Goal: Information Seeking & Learning: Learn about a topic

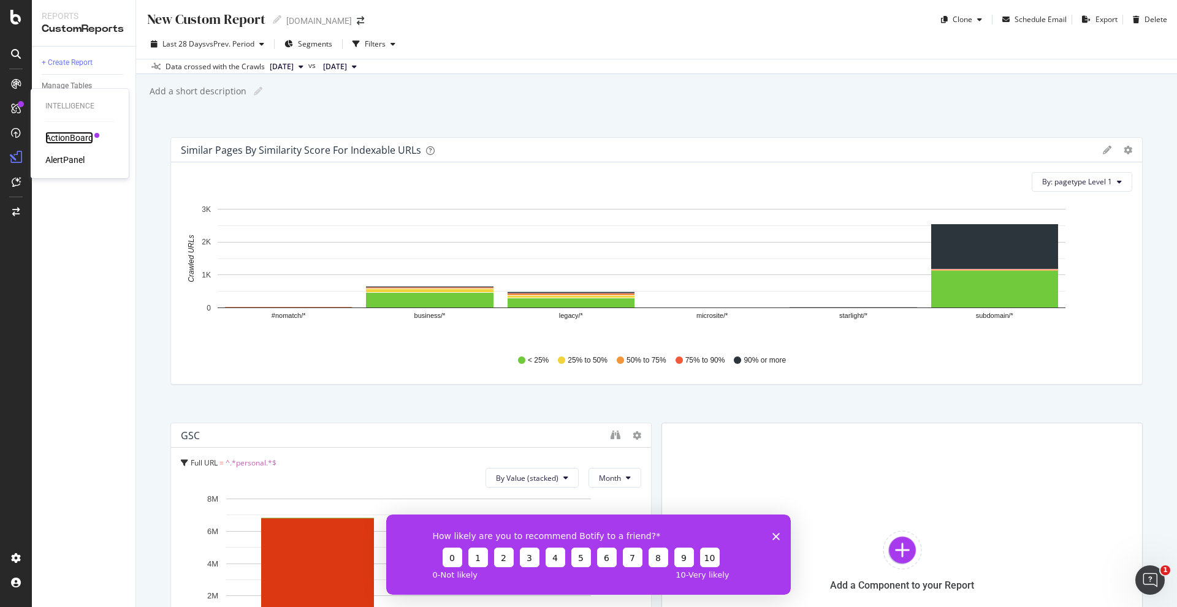
click at [55, 139] on div "ActionBoard" at bounding box center [69, 138] width 48 height 12
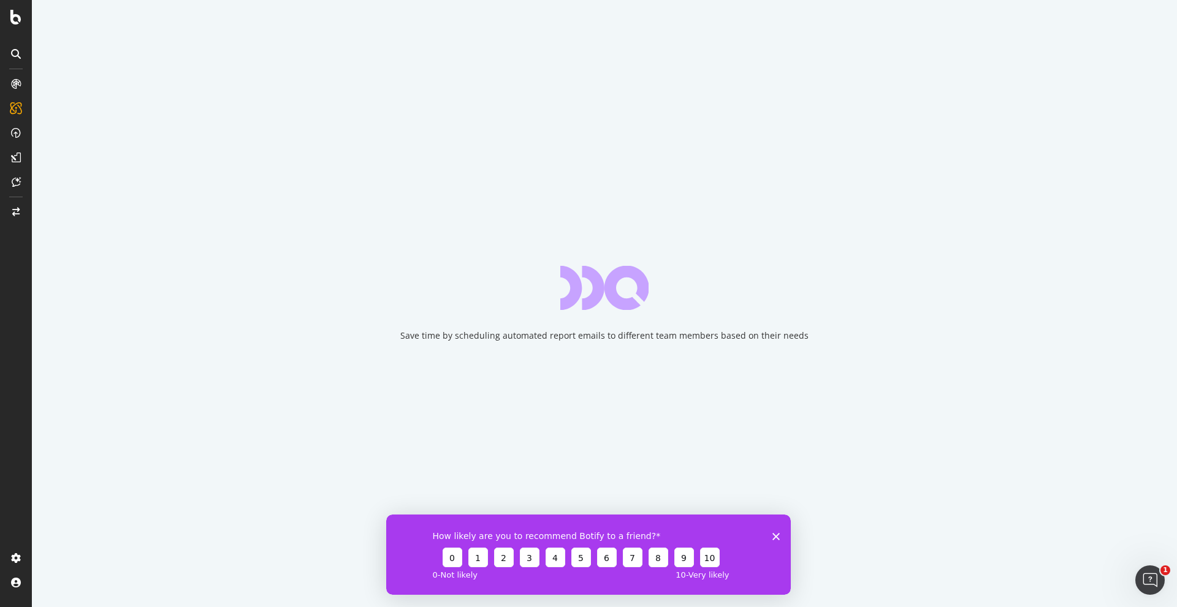
click at [772, 533] on icon "Close survey" at bounding box center [775, 536] width 7 height 7
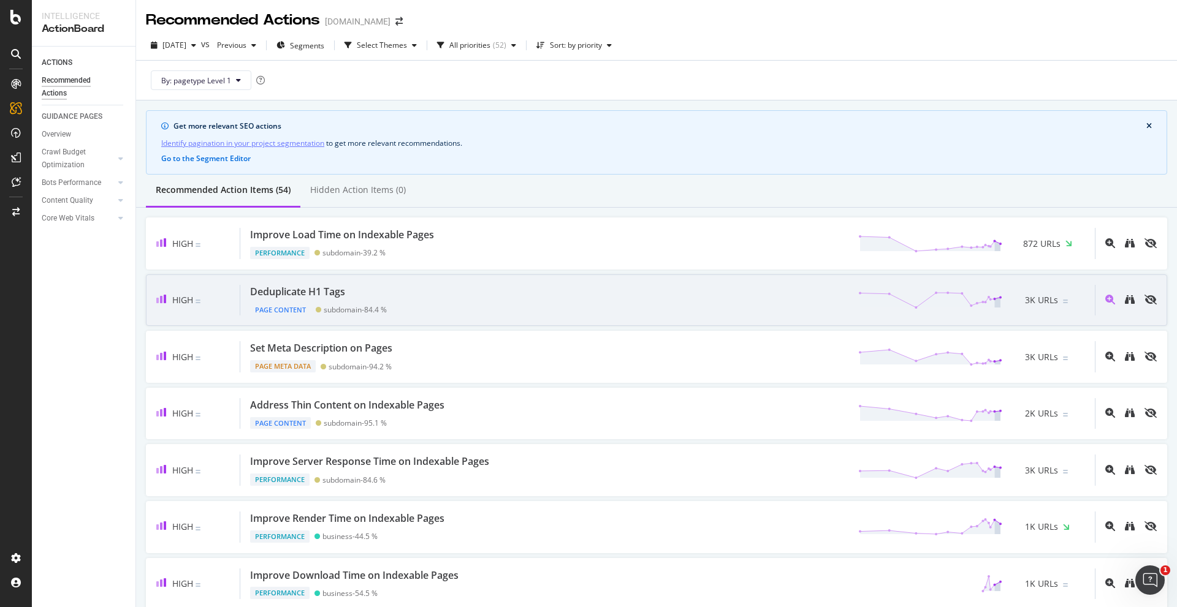
click at [559, 297] on div "Deduplicate H1 Tags Page Content subdomain - 84.4 % 3K URLs" at bounding box center [667, 300] width 854 height 31
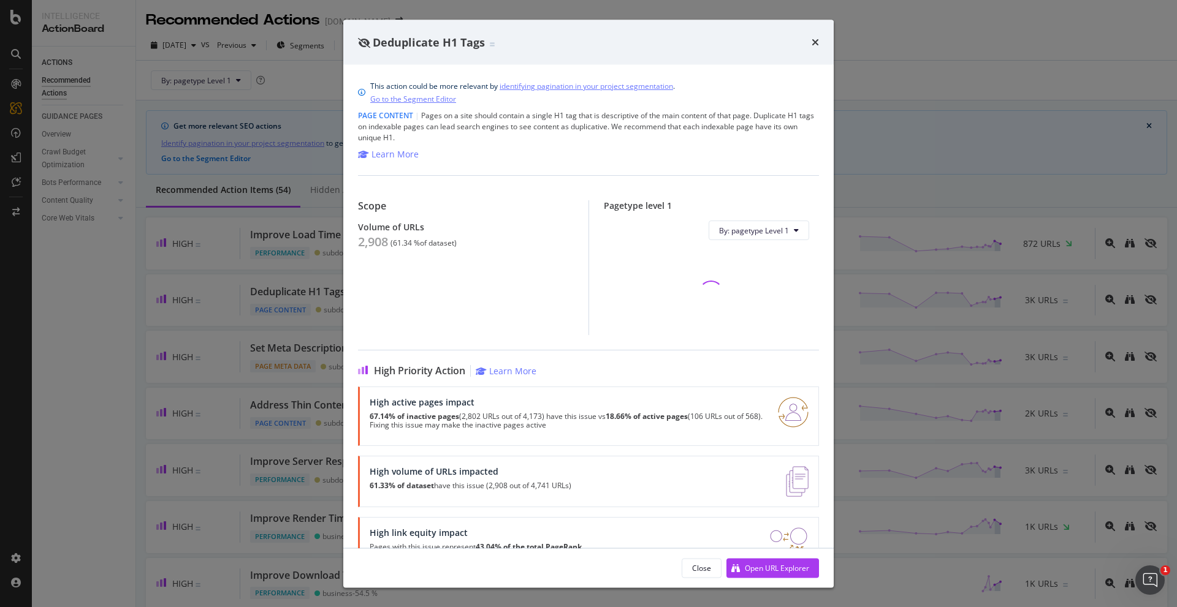
scroll to position [35, 0]
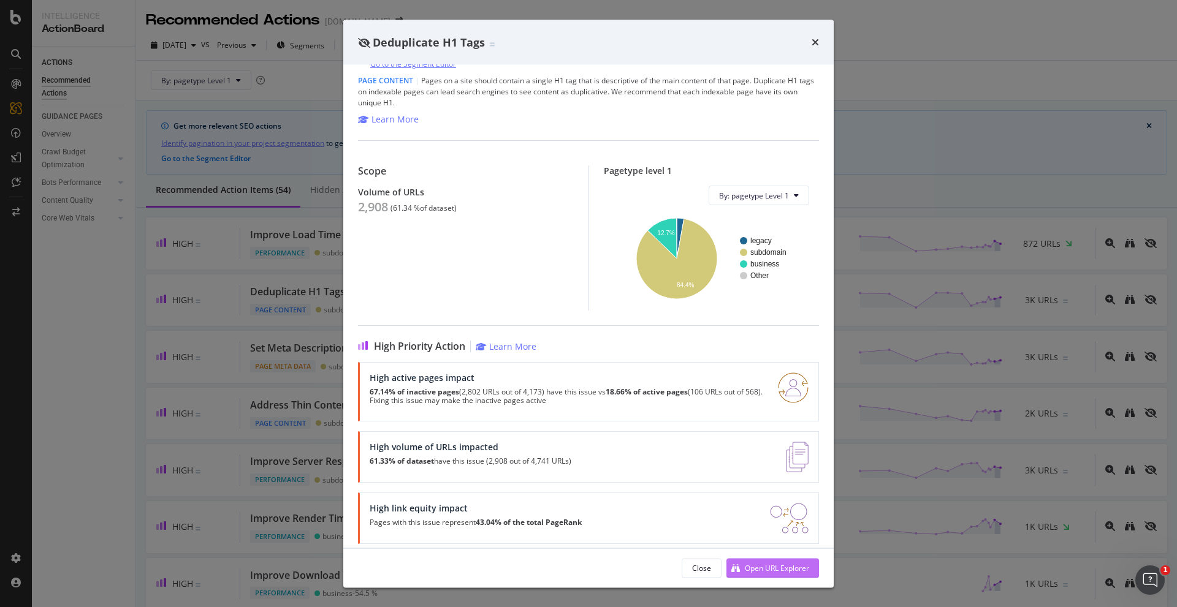
click at [799, 574] on div "Open URL Explorer" at bounding box center [767, 568] width 83 height 18
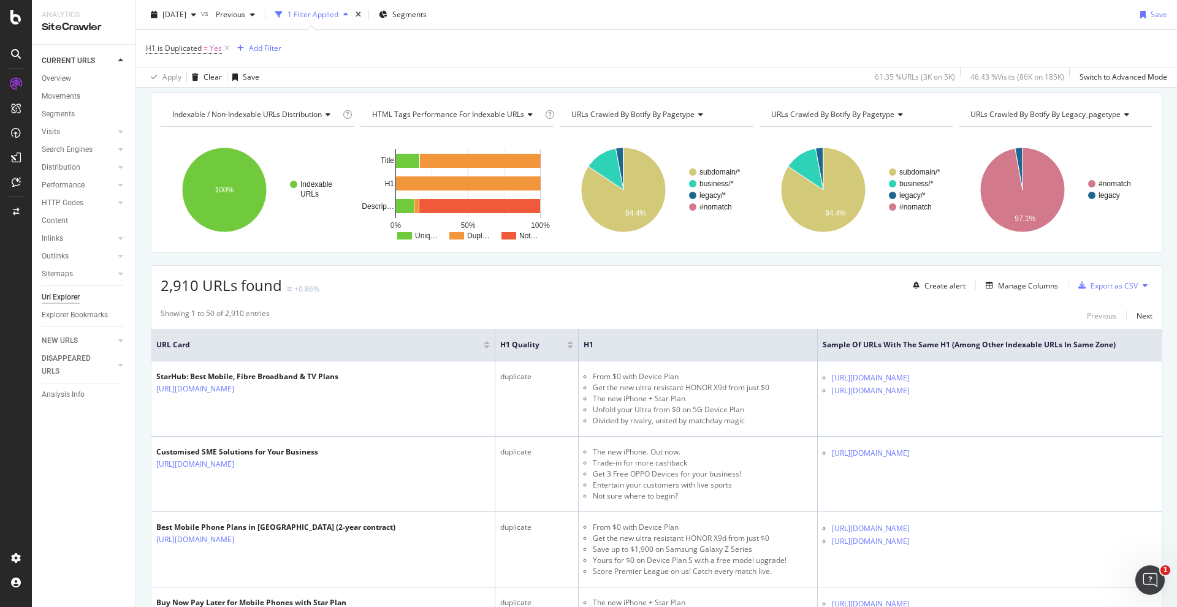
scroll to position [61, 0]
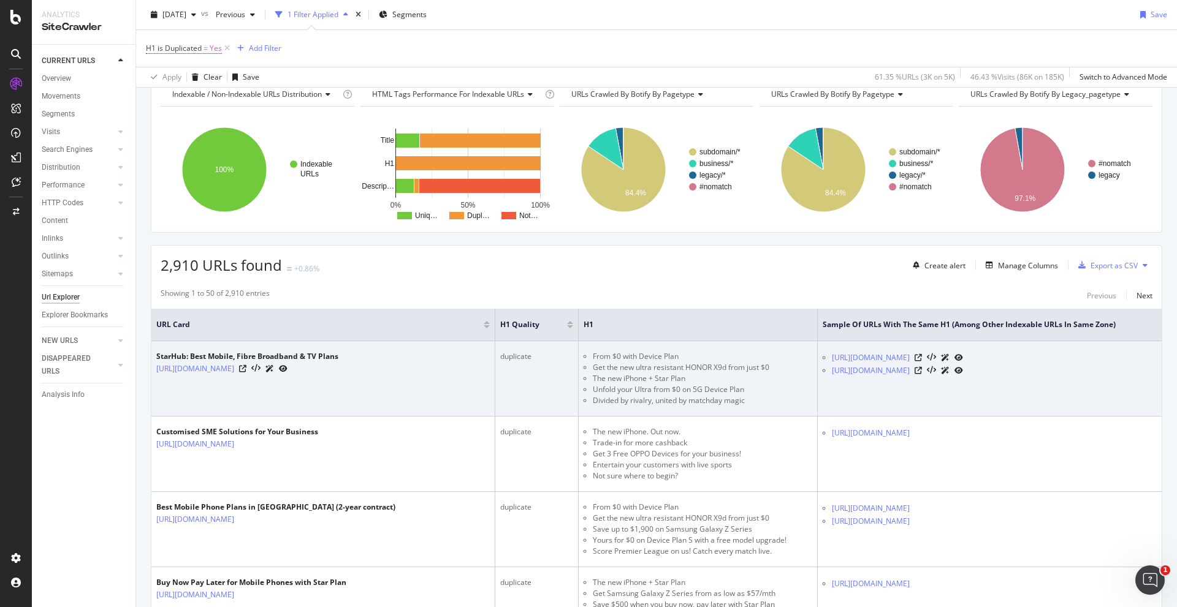
click at [633, 357] on li "From $0 with Device Plan" at bounding box center [702, 356] width 219 height 11
click at [637, 380] on li "The new iPhone + Star Plan" at bounding box center [702, 378] width 219 height 11
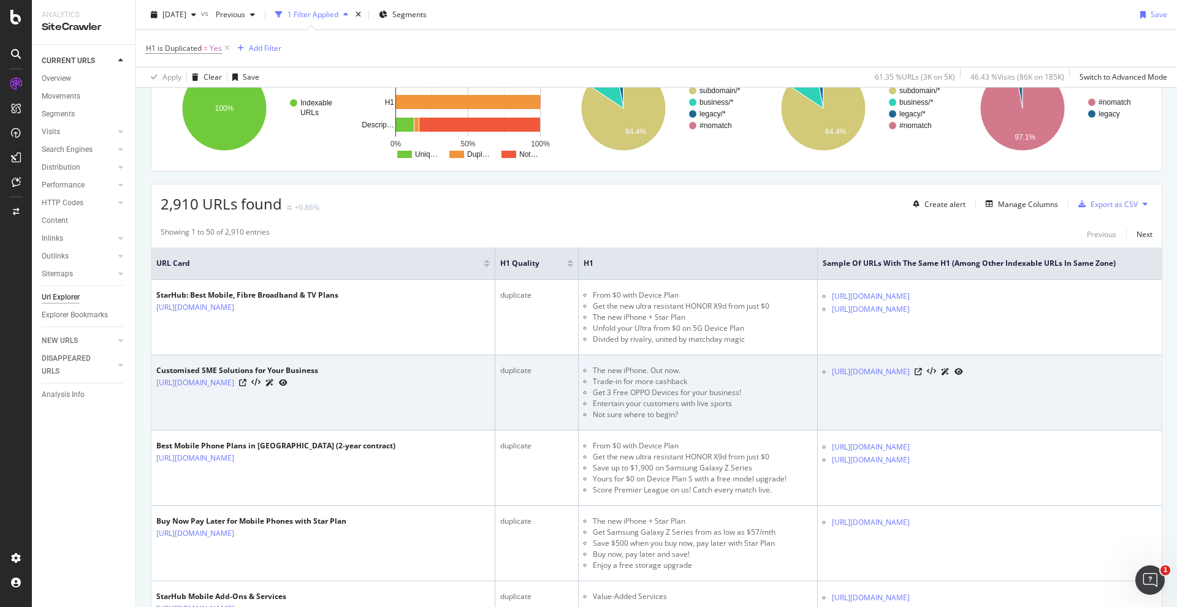
scroll to position [0, 0]
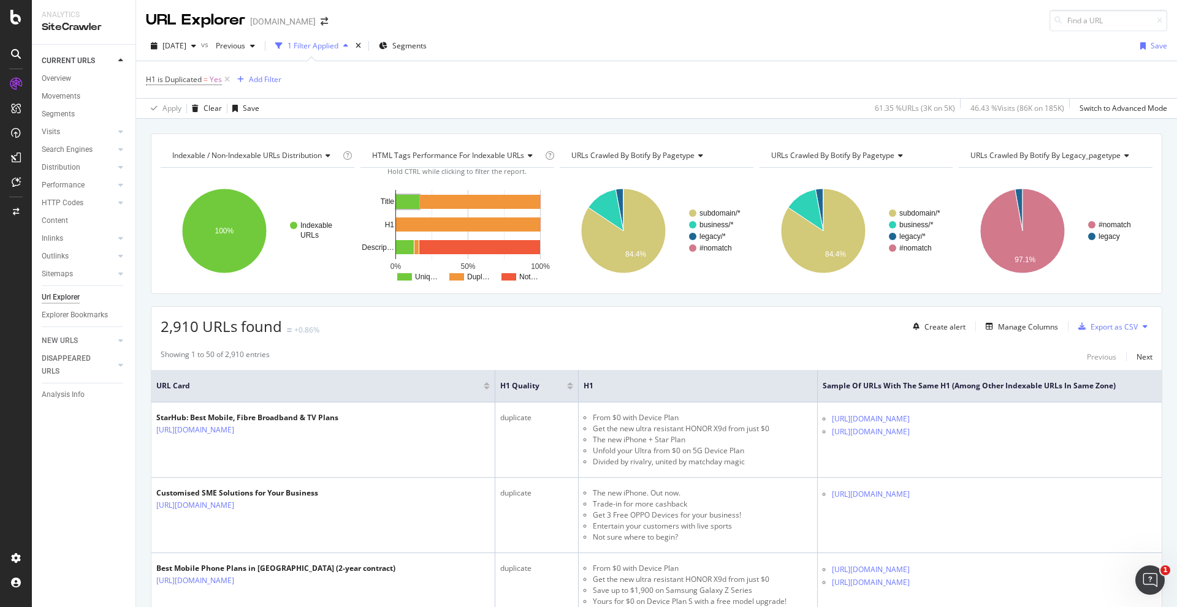
drag, startPoint x: 61, startPoint y: 436, endPoint x: 72, endPoint y: 441, distance: 11.8
click at [60, 435] on div "CURRENT URLS Overview Movements Segments Visits Analysis Orphan URLs Search Eng…" at bounding box center [84, 326] width 104 height 563
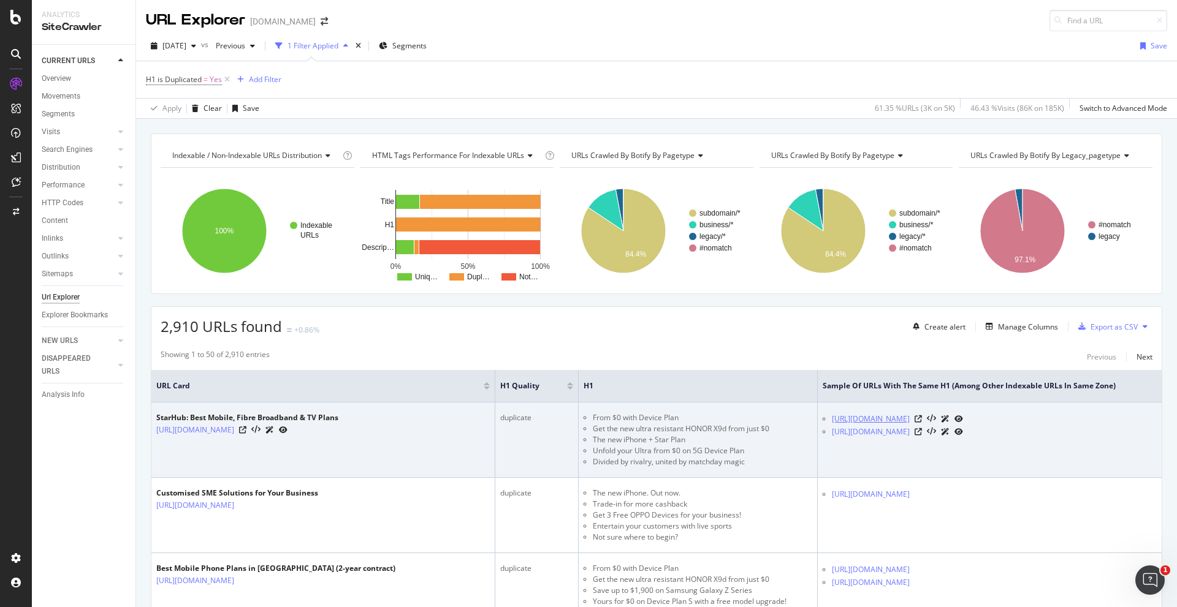
click at [845, 420] on link "[URL][DOMAIN_NAME]" at bounding box center [871, 419] width 78 height 12
click at [963, 414] on div at bounding box center [938, 418] width 48 height 13
click at [922, 419] on icon at bounding box center [917, 419] width 7 height 7
